Goal: Transaction & Acquisition: Purchase product/service

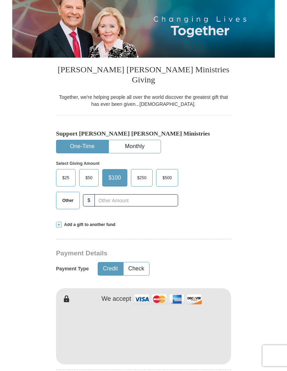
scroll to position [89, 0]
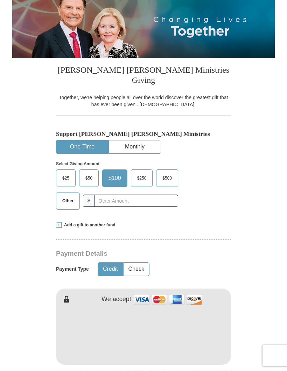
click at [267, 369] on form "Already have an account? Sign in for faster giving. Don't have an account? Crea…" at bounding box center [143, 362] width 262 height 846
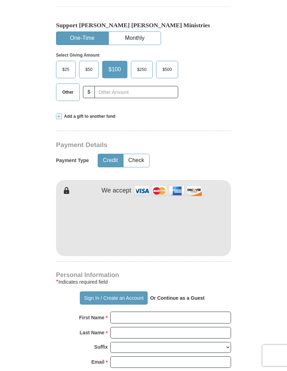
scroll to position [197, 0]
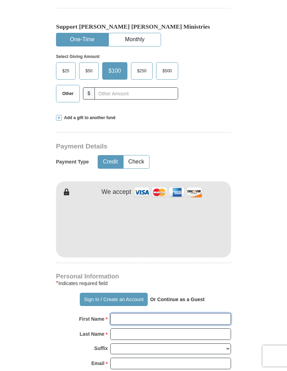
click at [126, 313] on input "First Name *" at bounding box center [170, 319] width 121 height 12
type input "[PERSON_NAME]"
click at [124, 328] on input "Last Name *" at bounding box center [170, 334] width 121 height 12
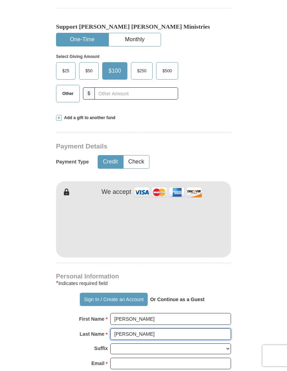
type input "[PERSON_NAME]"
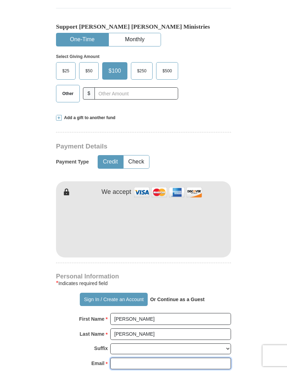
click at [119, 358] on input "Email *" at bounding box center [170, 364] width 121 height 12
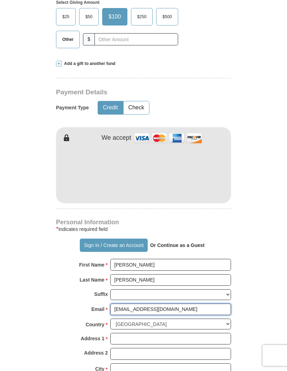
scroll to position [252, 0]
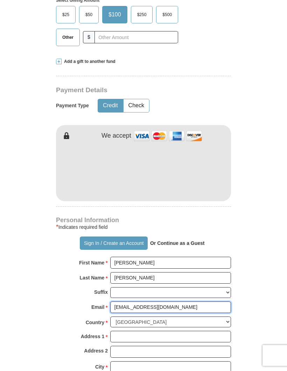
type input "[EMAIL_ADDRESS][DOMAIN_NAME]"
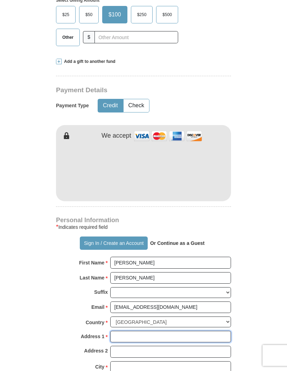
click at [122, 331] on input "Address 1 *" at bounding box center [170, 337] width 121 height 12
type input "[STREET_ADDRESS]"
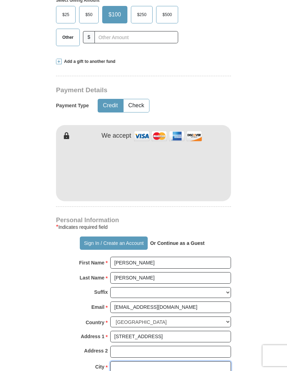
click at [128, 361] on input "City *" at bounding box center [170, 367] width 121 height 12
type input "[GEOGRAPHIC_DATA]"
select select "SC"
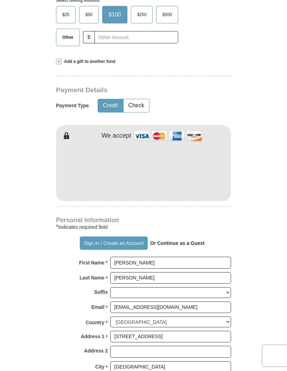
type input "3"
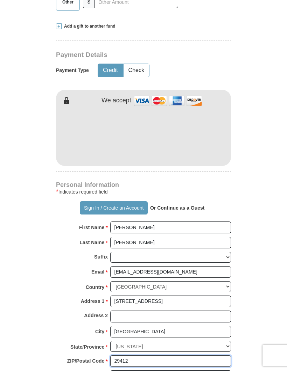
scroll to position [289, 0]
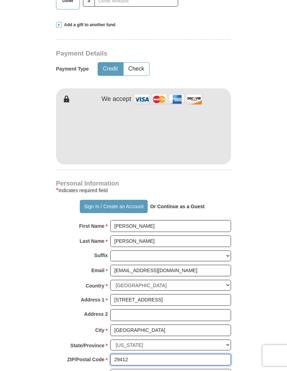
type input "29412"
click at [125, 369] on input "Phone * *" at bounding box center [170, 375] width 121 height 12
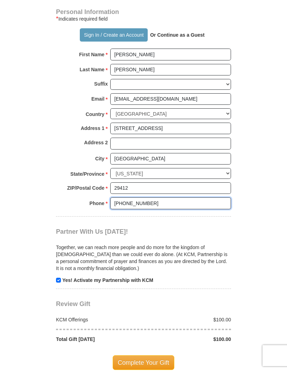
scroll to position [456, 0]
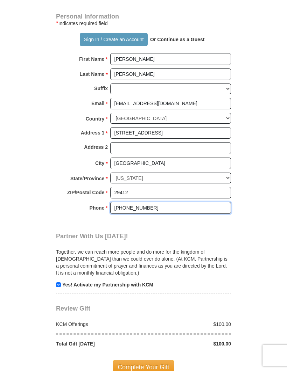
type input "[PHONE_NUMBER]"
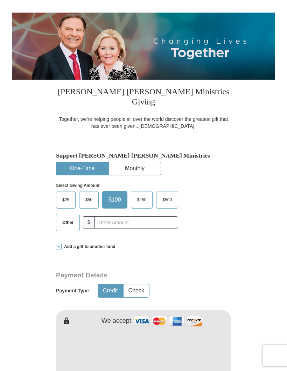
scroll to position [68, 0]
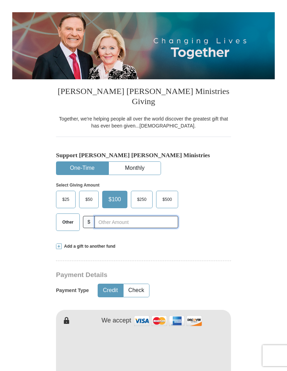
click at [105, 216] on input "text" at bounding box center [136, 222] width 84 height 12
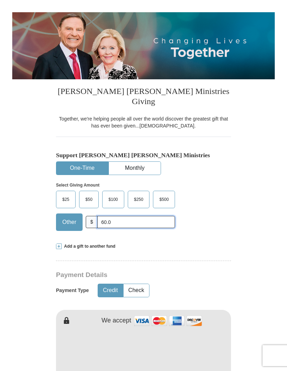
type input "60.00"
click at [138, 162] on button "Monthly" at bounding box center [135, 168] width 52 height 13
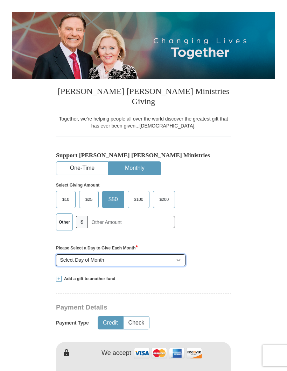
click at [116, 254] on select "Select Day of Month 1 2 3 4 5 6 7 8 9 10 11 12 13 14 15 16 17 18 19 20 21 22 23…" at bounding box center [120, 260] width 129 height 12
select select "6"
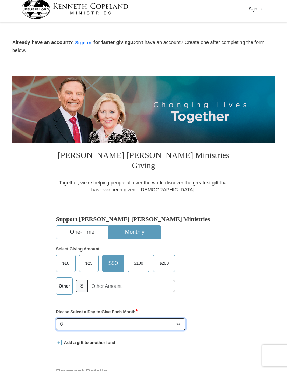
scroll to position [0, 0]
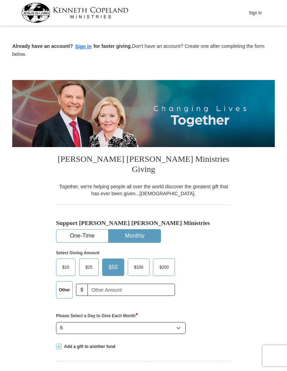
click at [82, 50] on button "Sign in" at bounding box center [83, 47] width 21 height 8
